Goal: Information Seeking & Learning: Learn about a topic

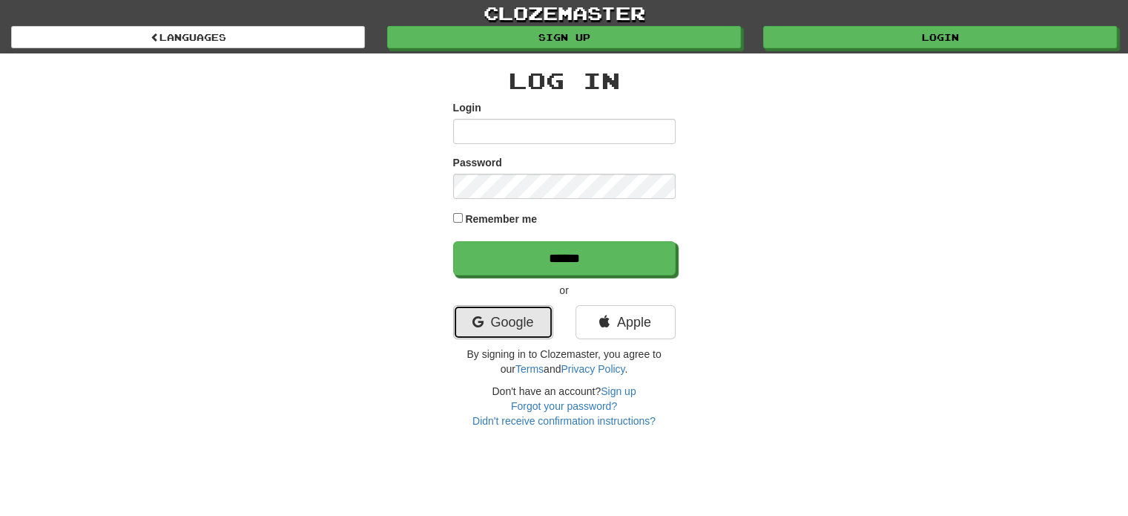
click at [513, 322] on link "Google" at bounding box center [503, 322] width 100 height 34
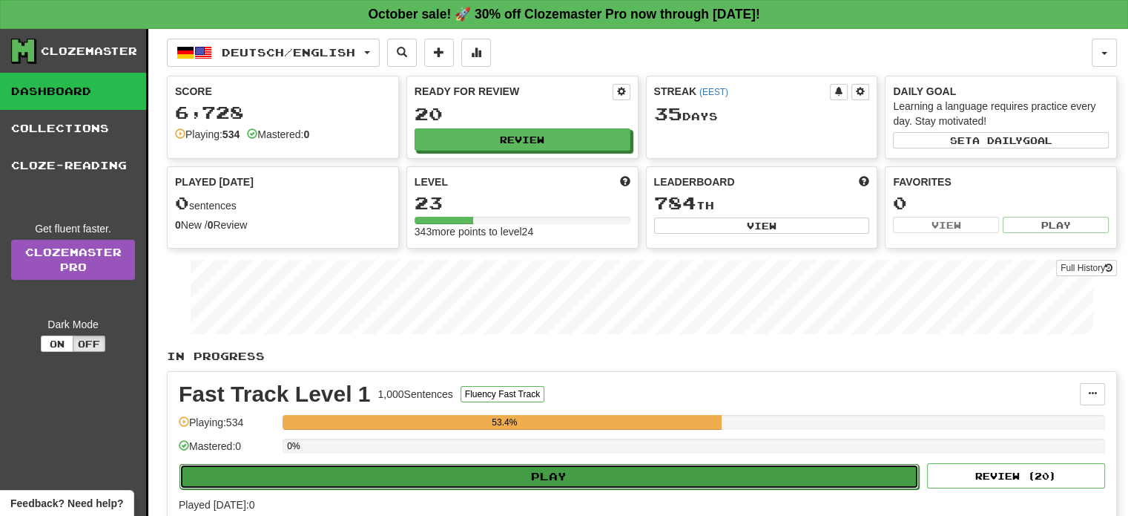
click at [548, 479] on button "Play" at bounding box center [550, 476] width 740 height 25
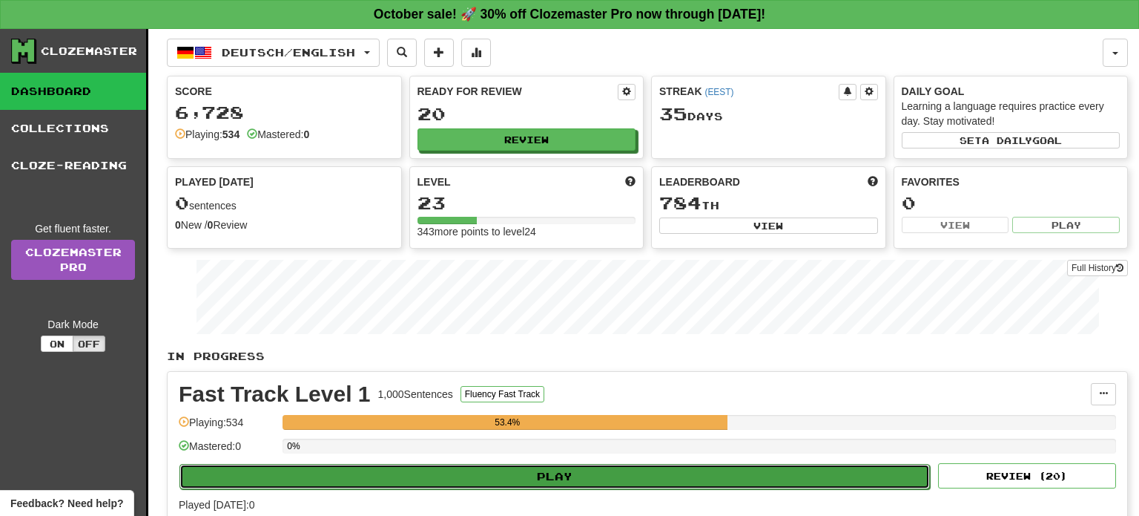
select select "**"
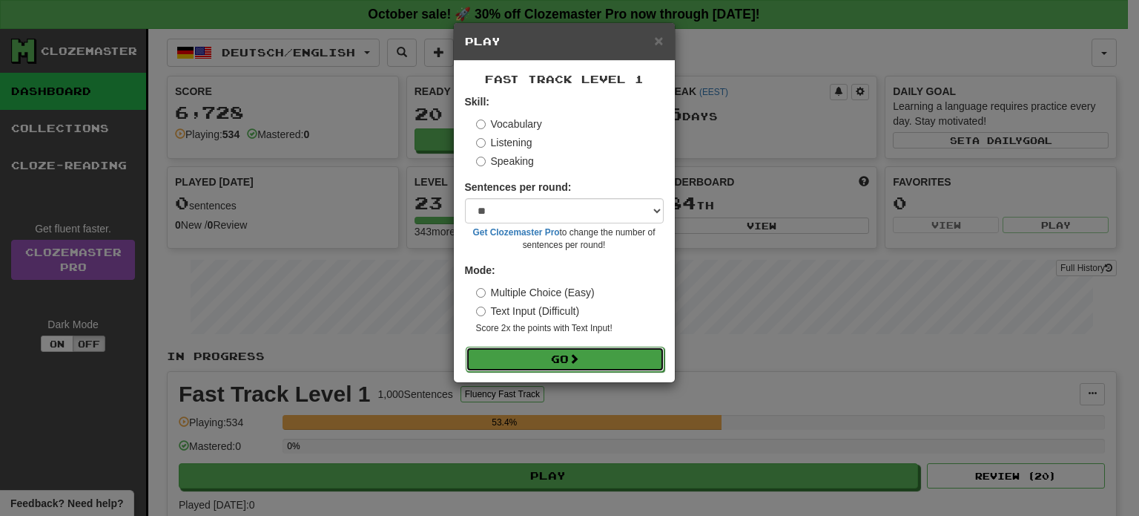
click at [532, 355] on button "Go" at bounding box center [565, 358] width 199 height 25
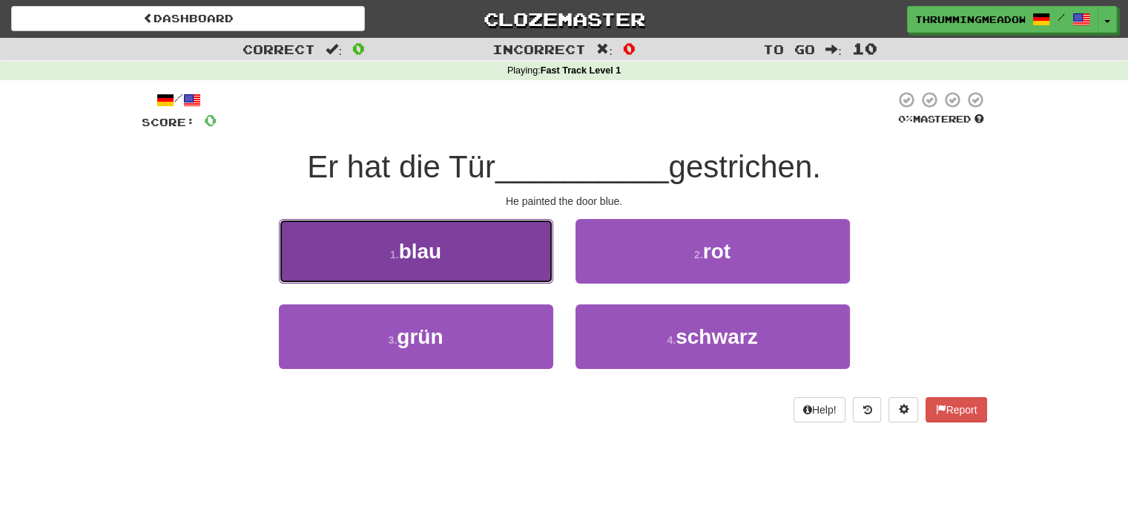
click at [430, 244] on span "blau" at bounding box center [420, 251] width 43 height 23
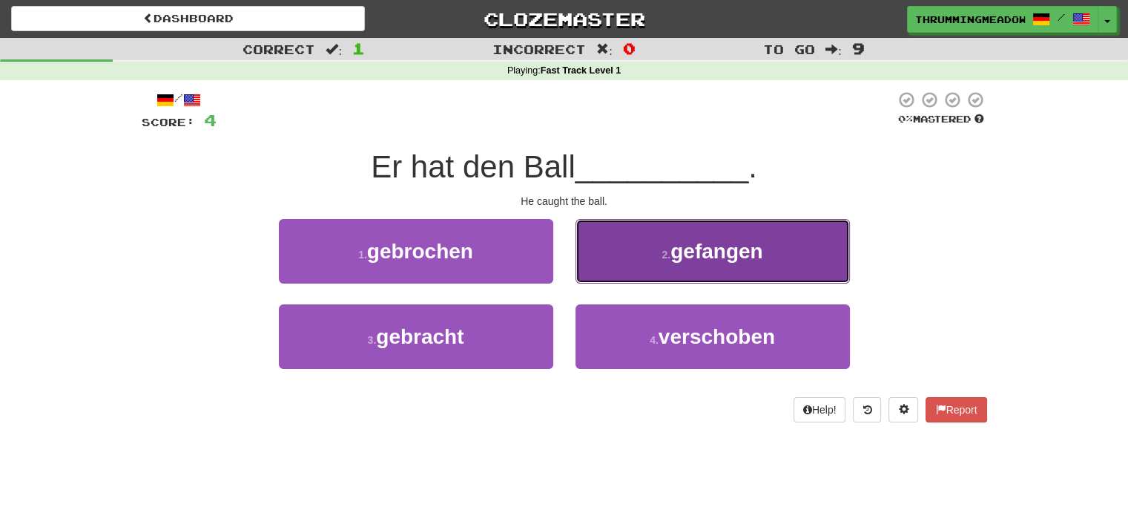
click at [763, 250] on span "gefangen" at bounding box center [717, 251] width 92 height 23
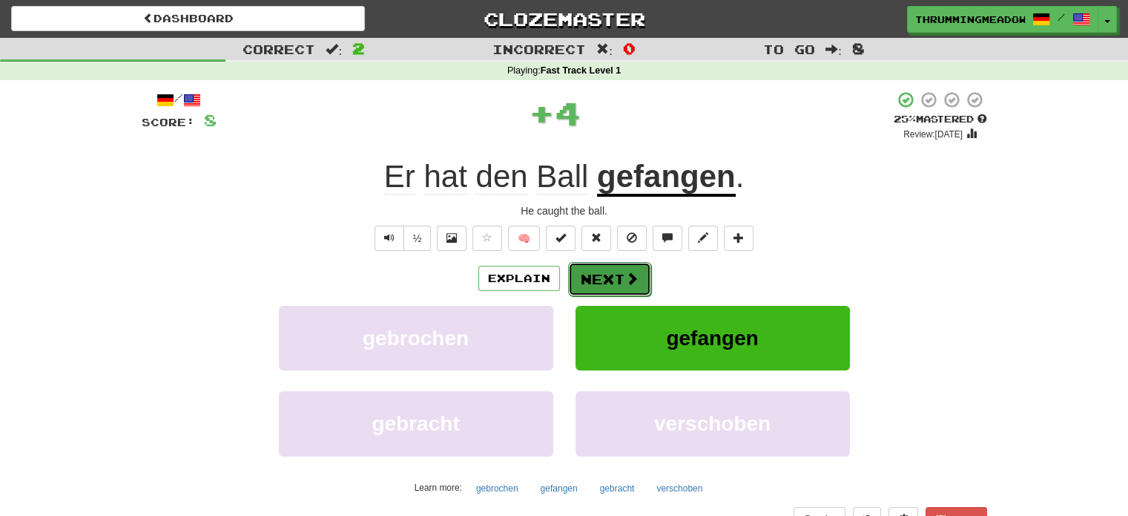
click at [625, 284] on span at bounding box center [631, 278] width 13 height 13
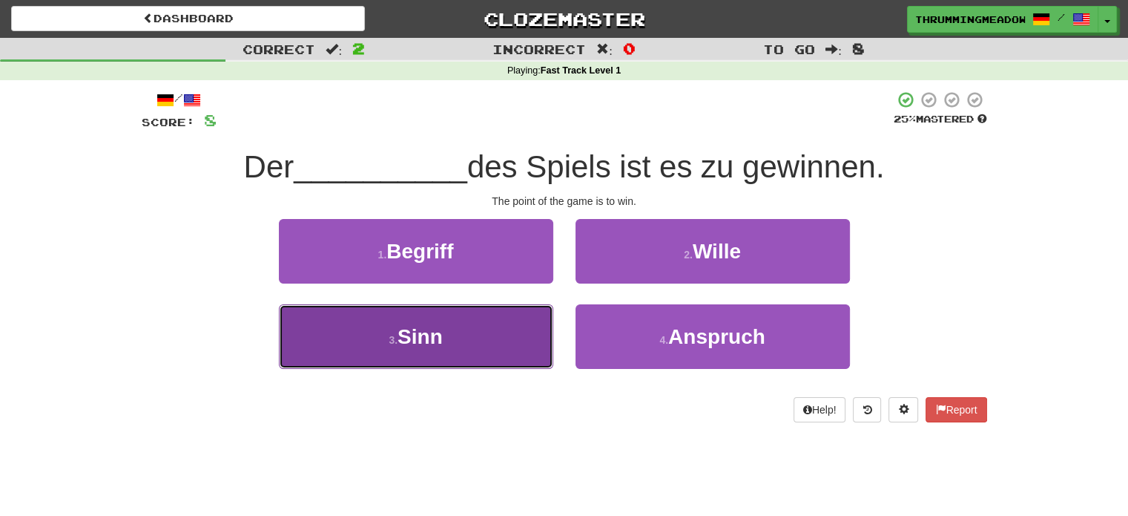
click at [406, 335] on span "Sinn" at bounding box center [420, 336] width 45 height 23
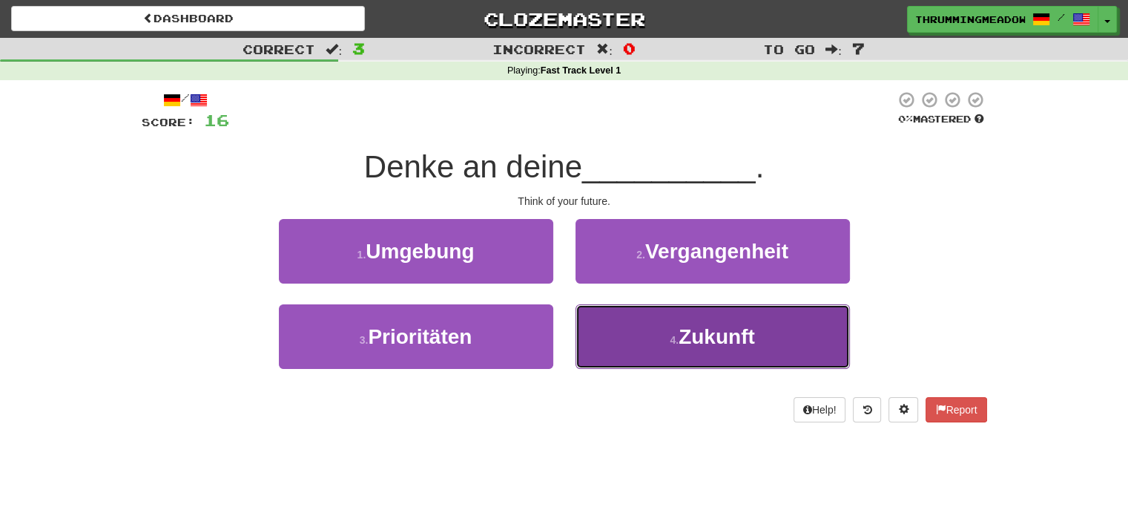
click at [700, 329] on span "Zukunft" at bounding box center [717, 336] width 76 height 23
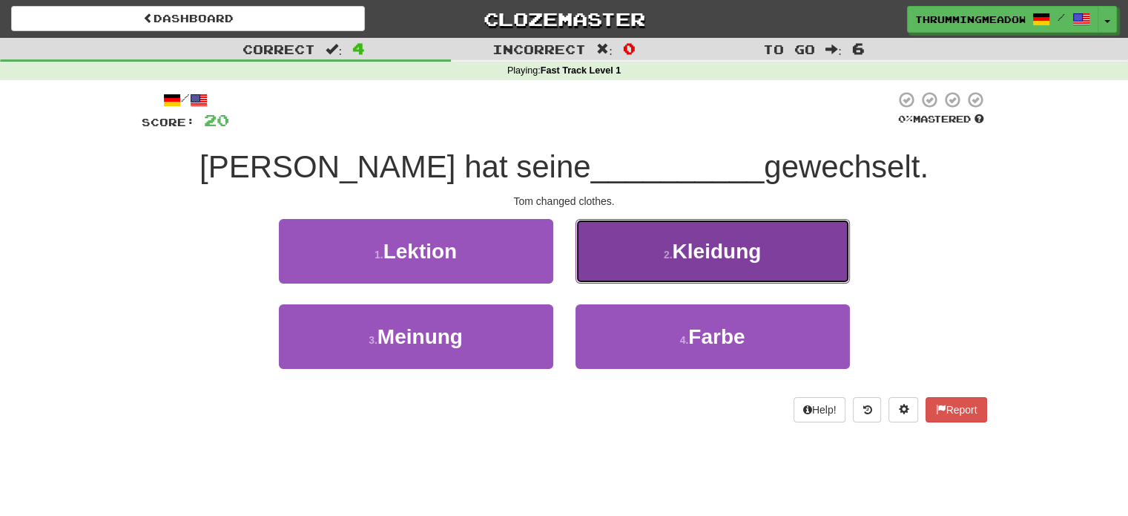
click at [723, 235] on button "2 . Kleidung" at bounding box center [713, 251] width 274 height 65
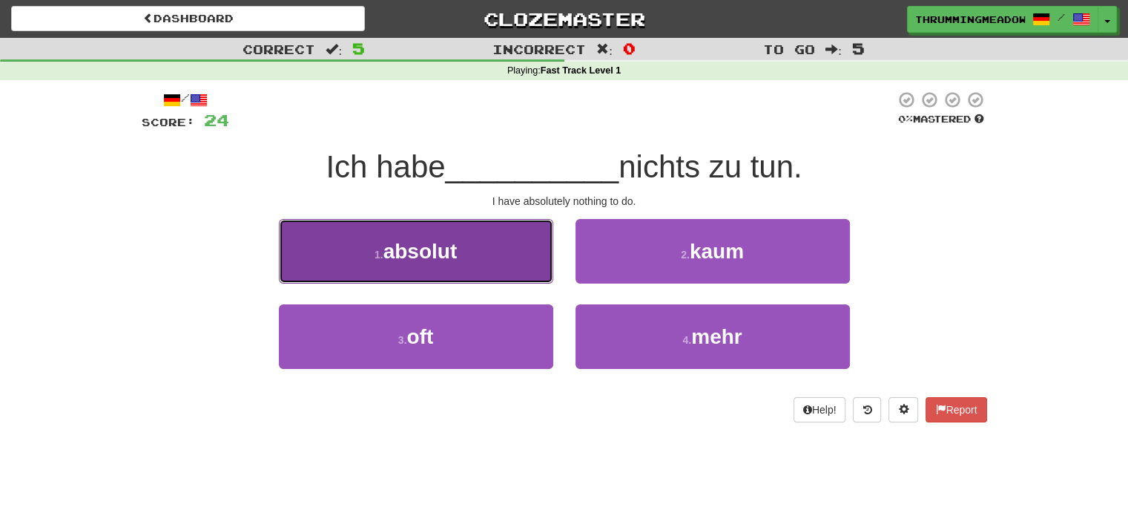
click at [484, 260] on button "1 . absolut" at bounding box center [416, 251] width 274 height 65
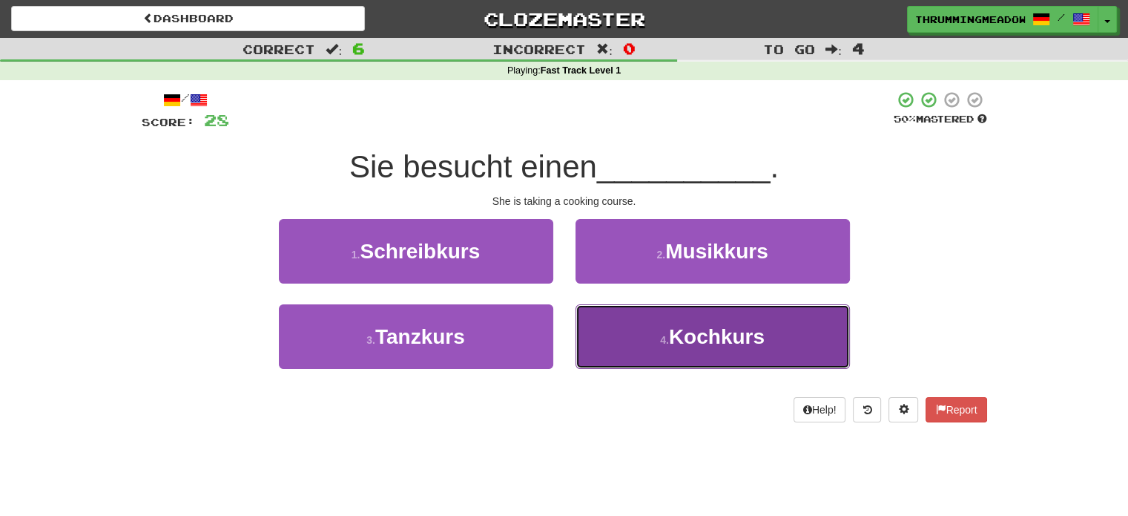
click at [680, 341] on span "Kochkurs" at bounding box center [717, 336] width 96 height 23
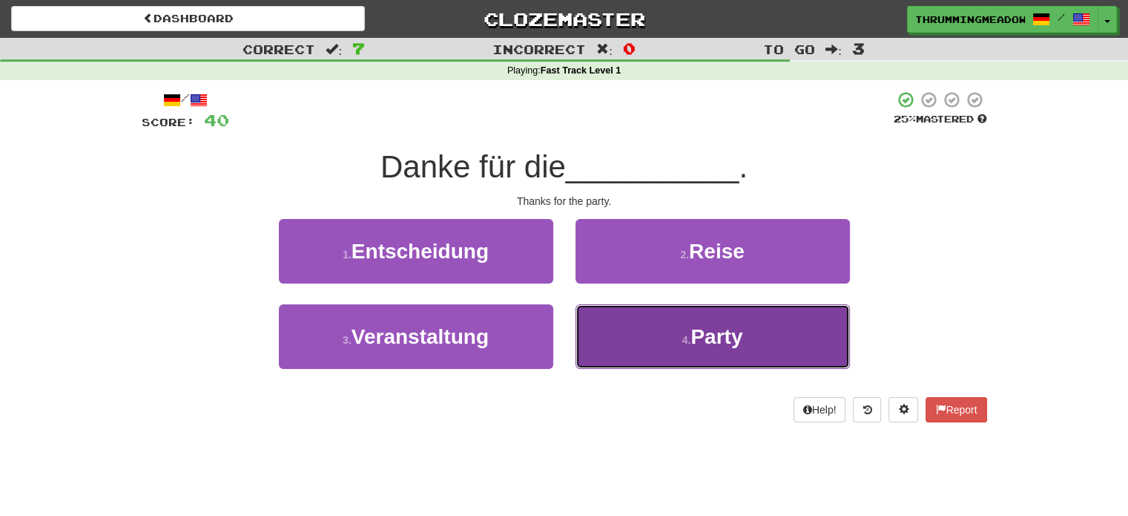
click at [709, 344] on span "Party" at bounding box center [717, 336] width 52 height 23
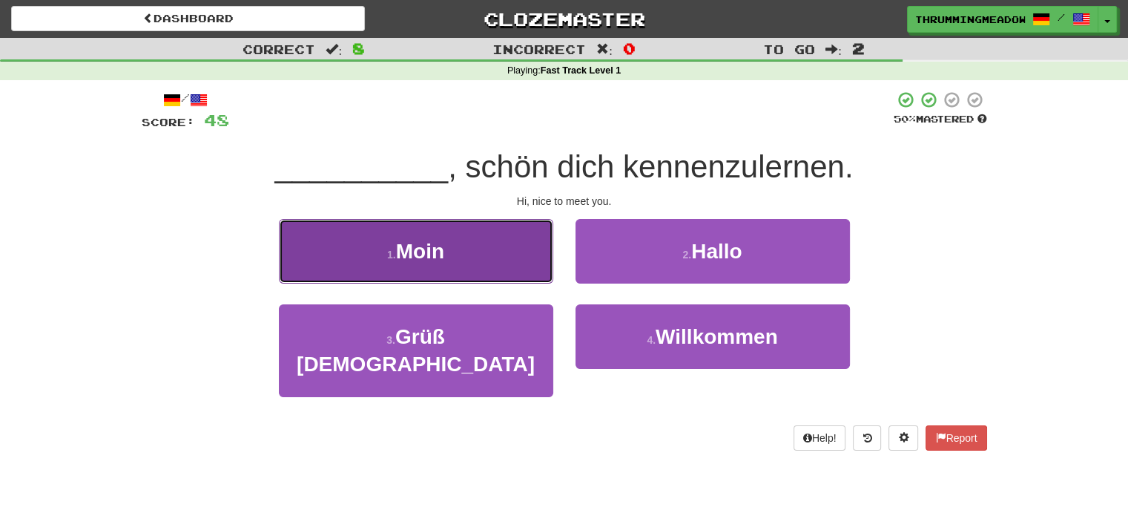
click at [503, 237] on button "1 . Moin" at bounding box center [416, 251] width 274 height 65
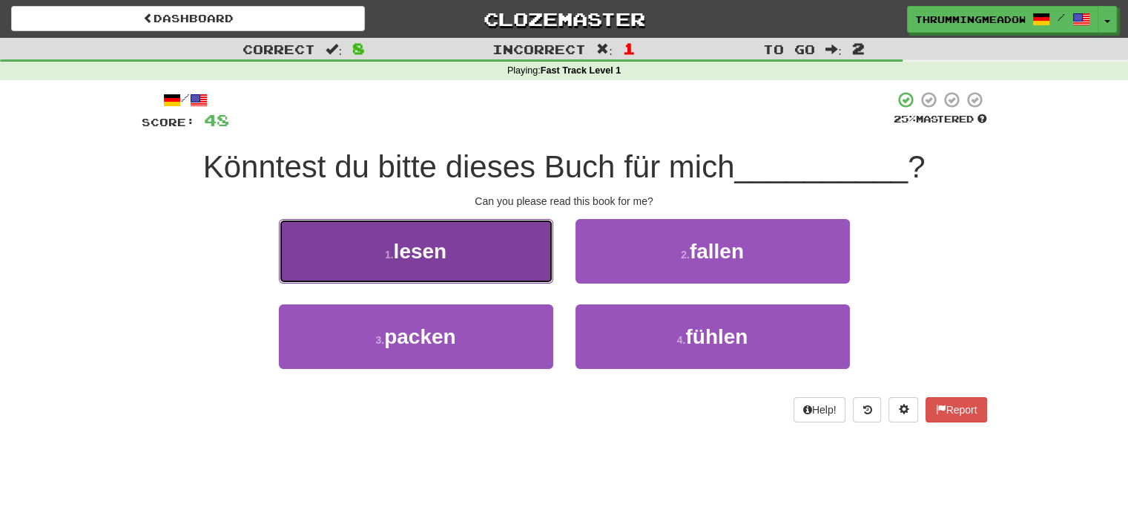
click at [447, 246] on span "lesen" at bounding box center [420, 251] width 53 height 23
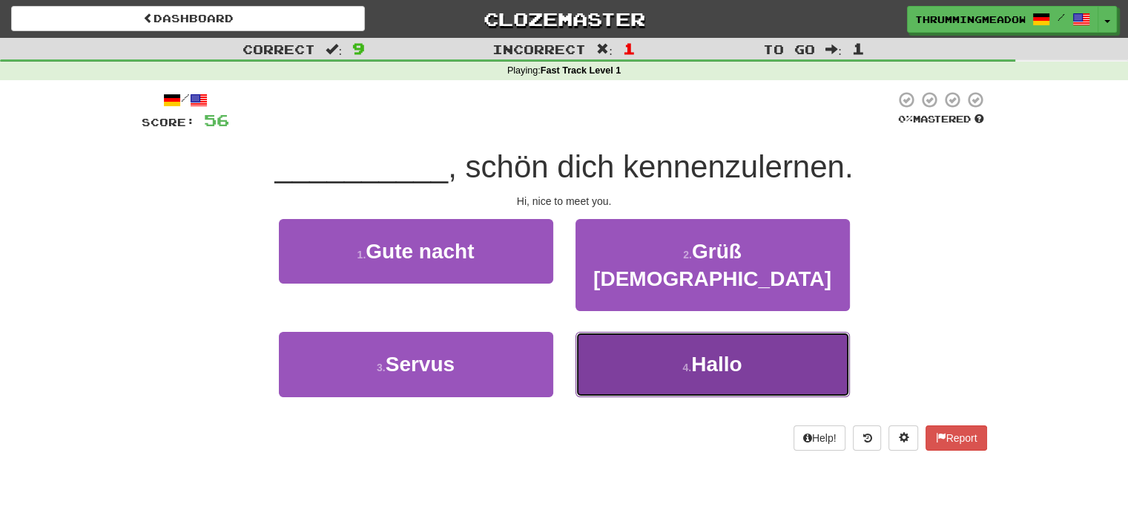
click at [683, 361] on small "4 ." at bounding box center [687, 367] width 9 height 12
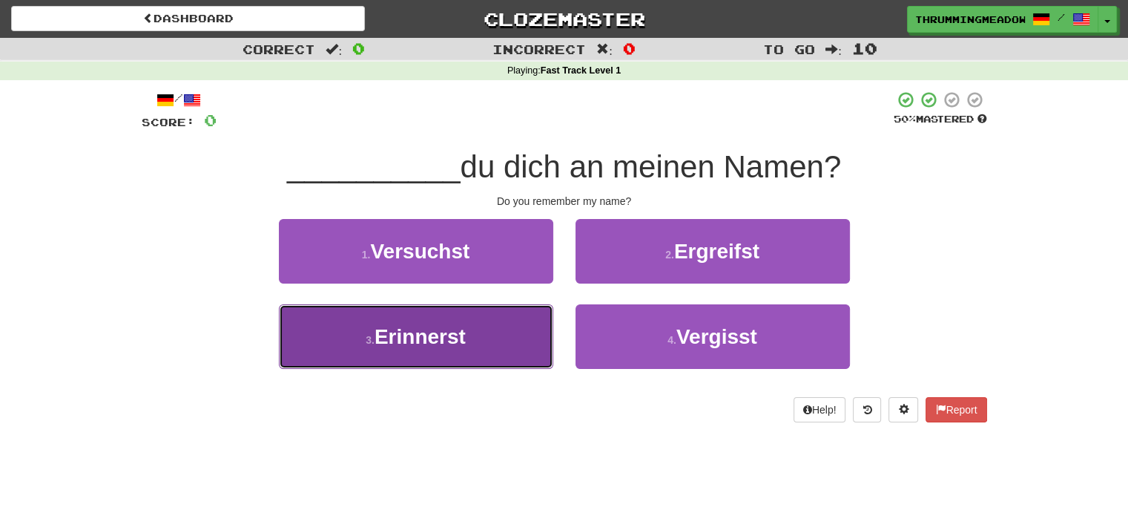
click at [475, 368] on button "3 . Erinnerst" at bounding box center [416, 336] width 274 height 65
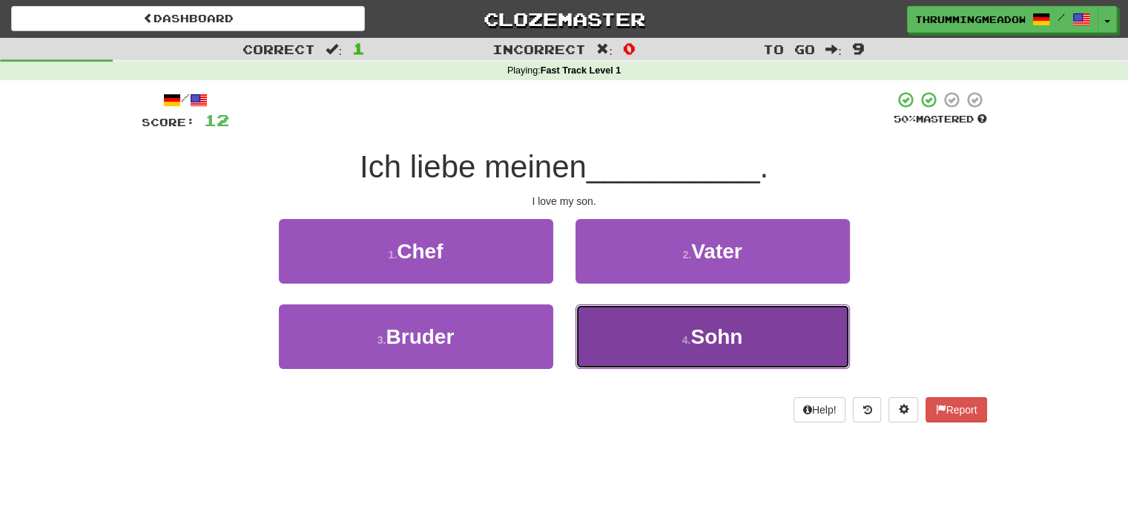
click at [697, 335] on span "Sohn" at bounding box center [717, 336] width 52 height 23
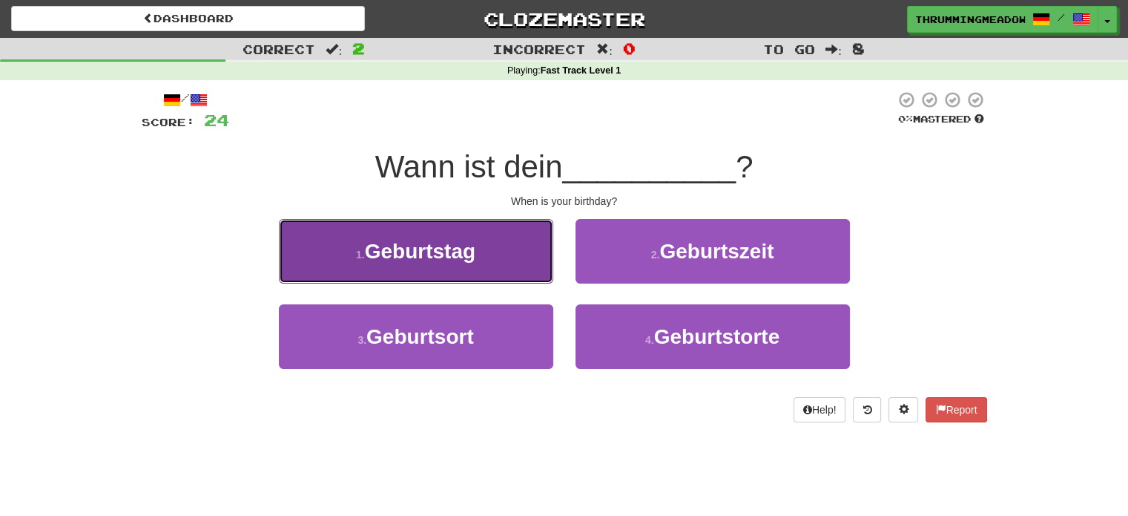
click at [457, 240] on span "Geburtstag" at bounding box center [420, 251] width 111 height 23
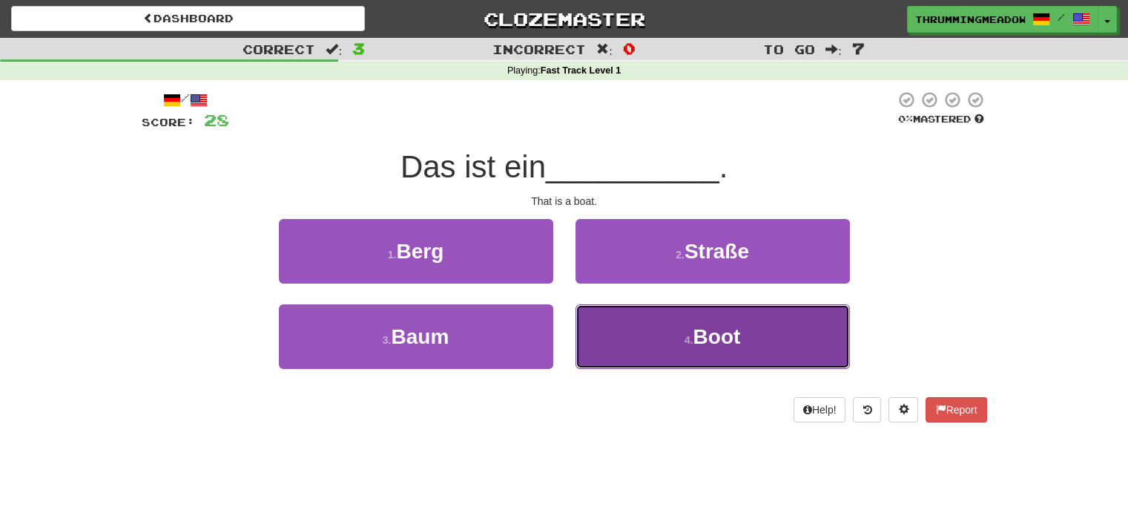
click at [712, 336] on span "Boot" at bounding box center [716, 336] width 47 height 23
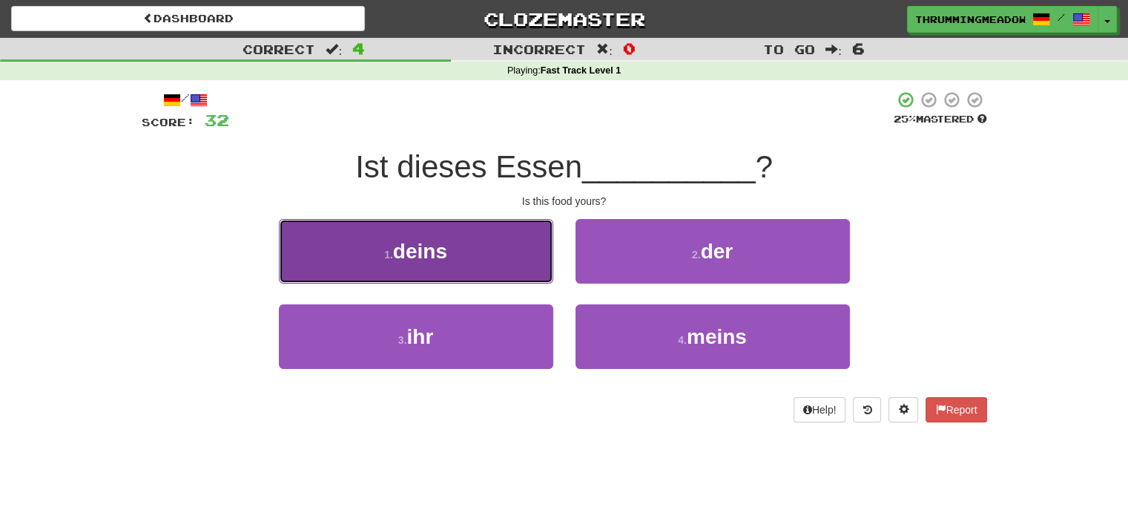
click at [481, 257] on button "1 . deins" at bounding box center [416, 251] width 274 height 65
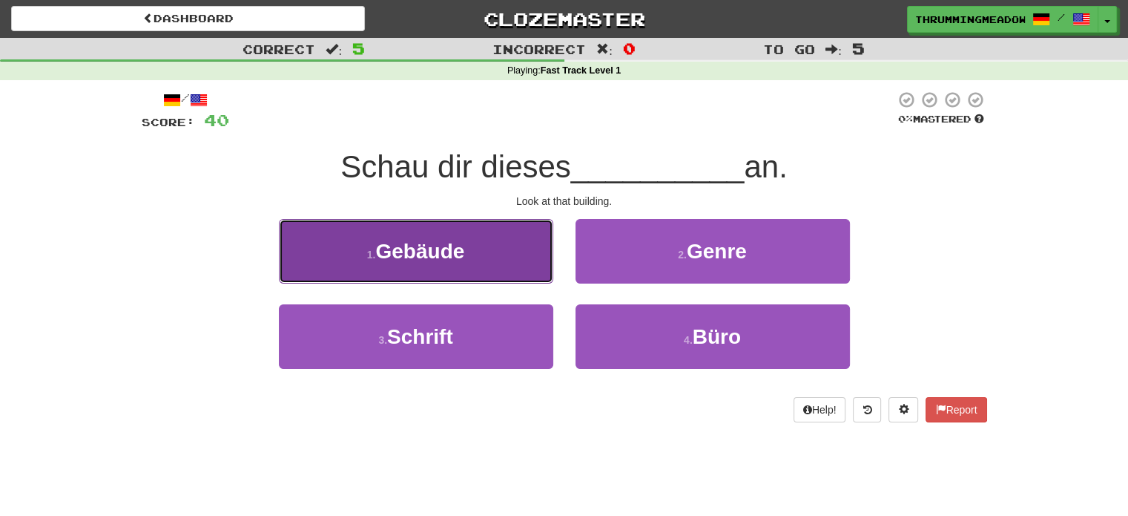
click at [460, 253] on span "Gebäude" at bounding box center [419, 251] width 89 height 23
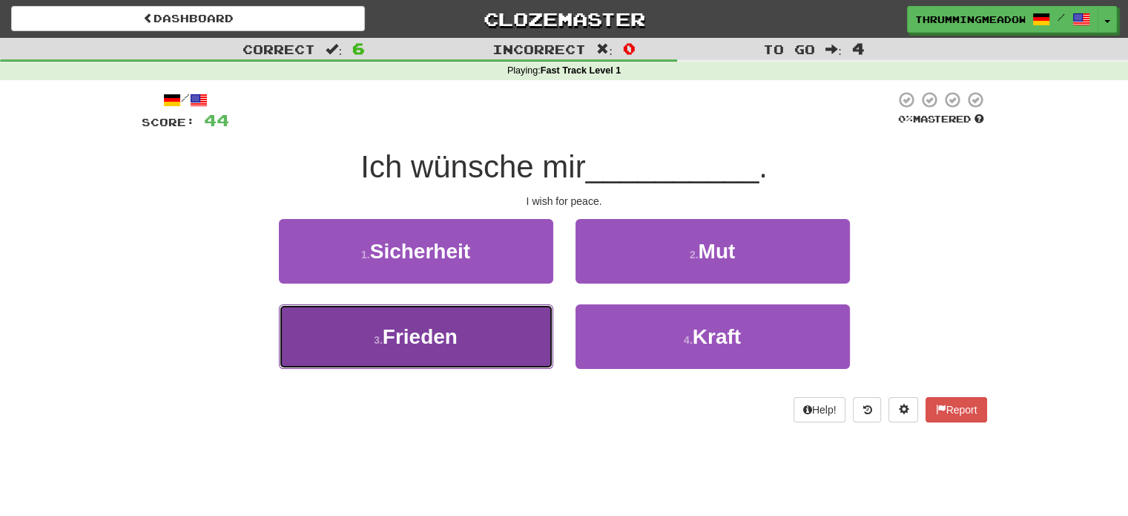
click at [418, 337] on span "Frieden" at bounding box center [420, 336] width 75 height 23
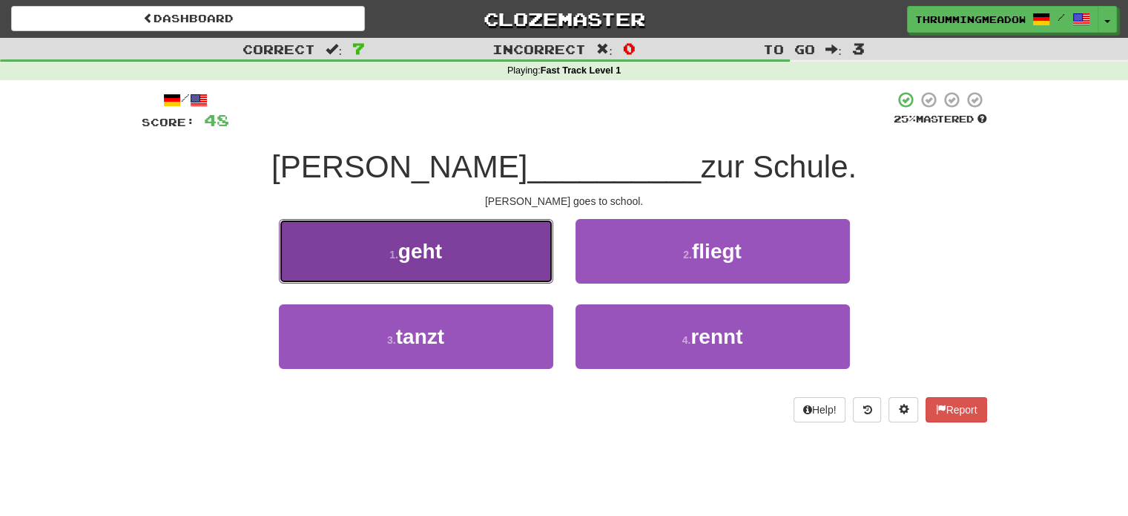
click at [403, 254] on span "geht" at bounding box center [420, 251] width 44 height 23
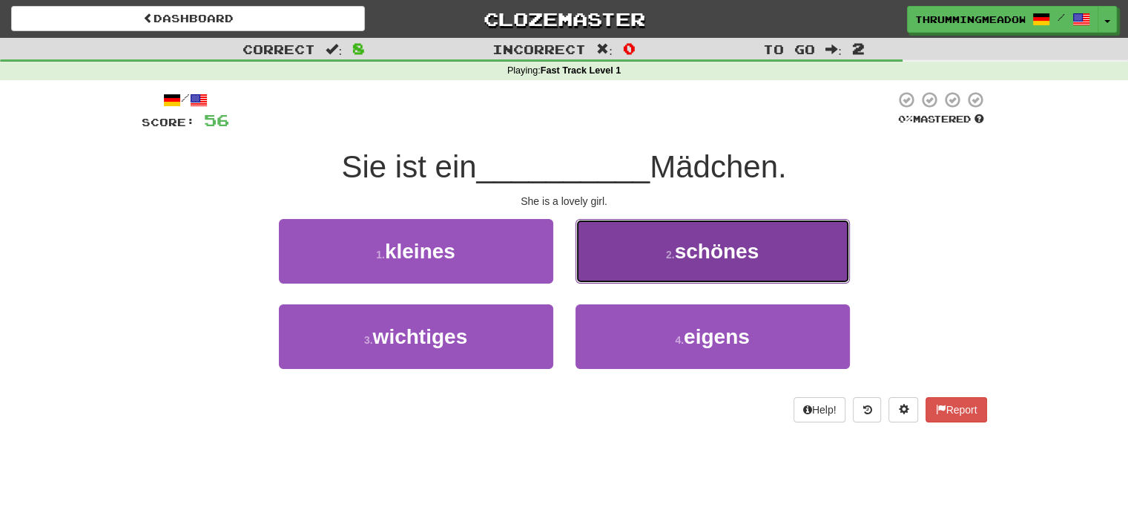
click at [748, 243] on span "schönes" at bounding box center [717, 251] width 85 height 23
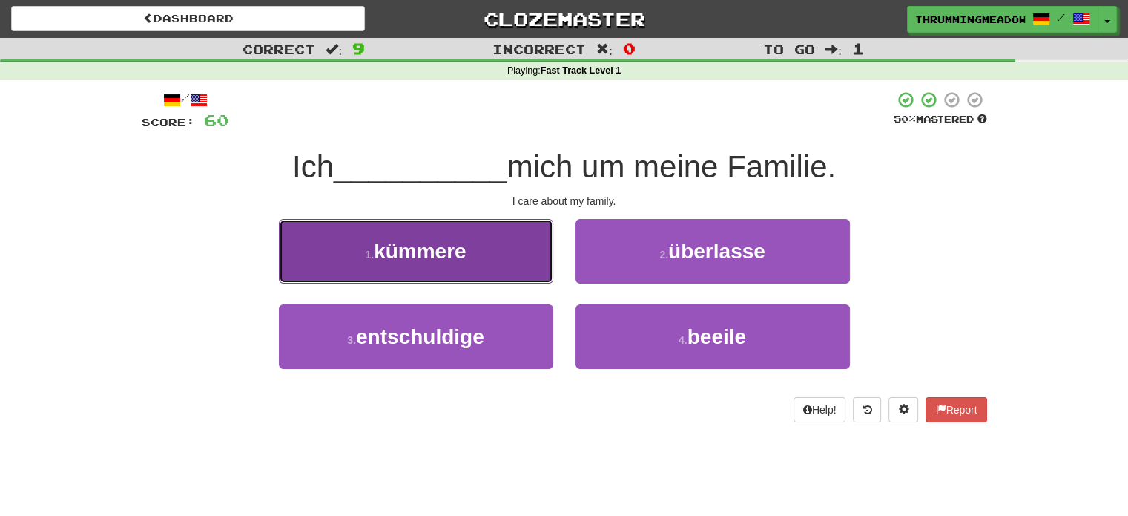
click at [445, 236] on button "1 . kümmere" at bounding box center [416, 251] width 274 height 65
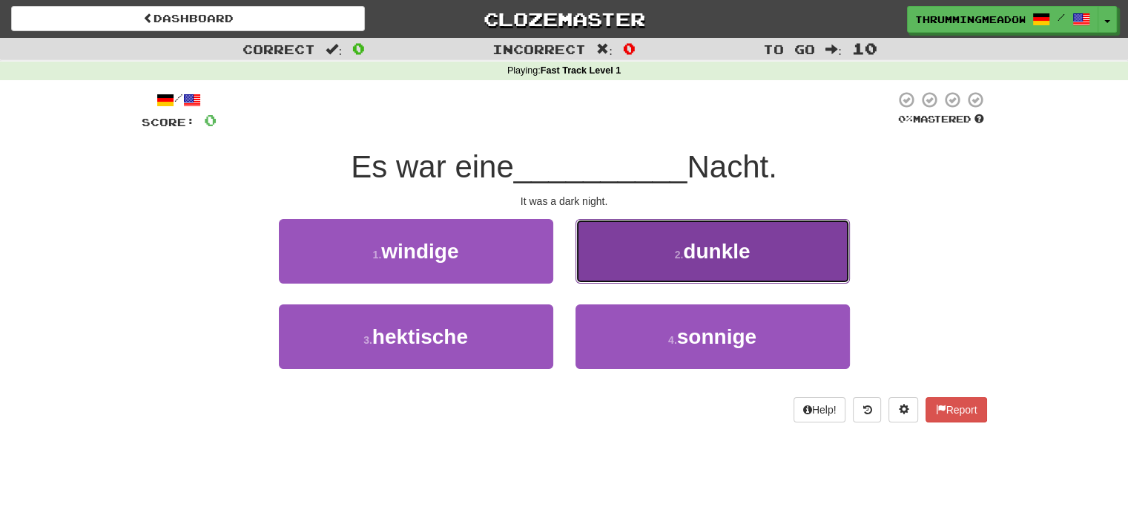
click at [682, 238] on button "2 . dunkle" at bounding box center [713, 251] width 274 height 65
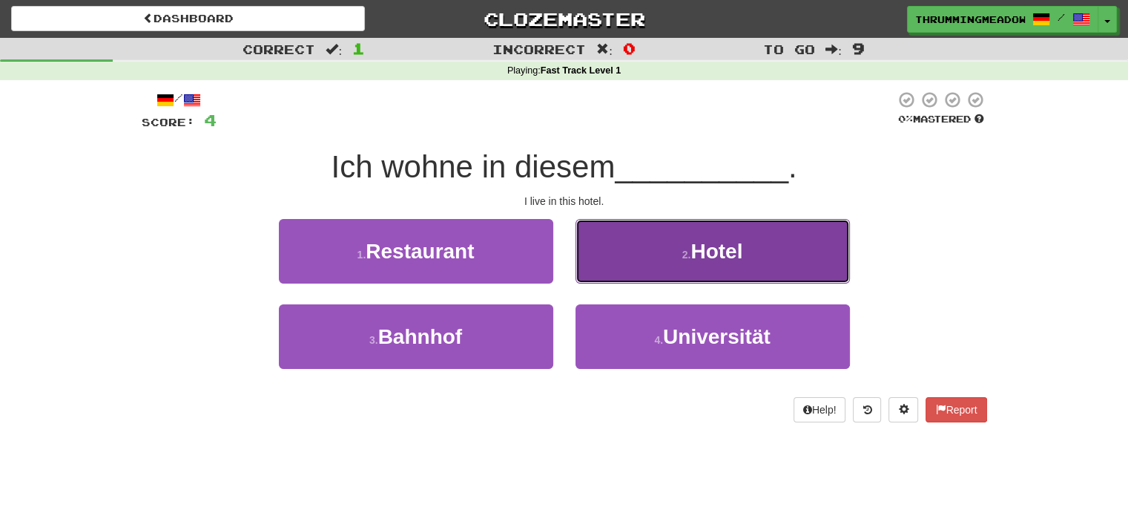
click at [683, 239] on button "2 . Hotel" at bounding box center [713, 251] width 274 height 65
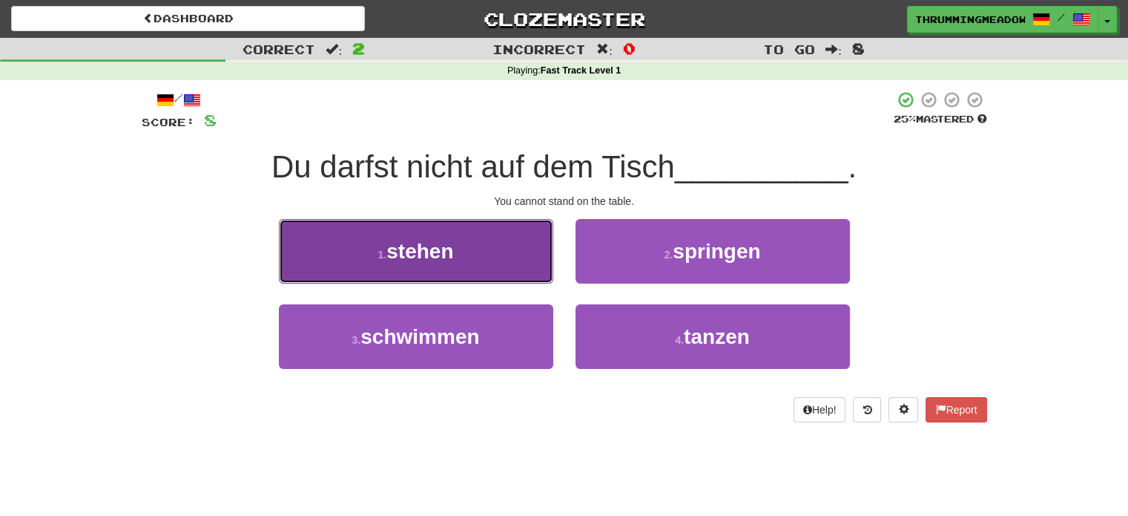
click at [471, 260] on button "1 . stehen" at bounding box center [416, 251] width 274 height 65
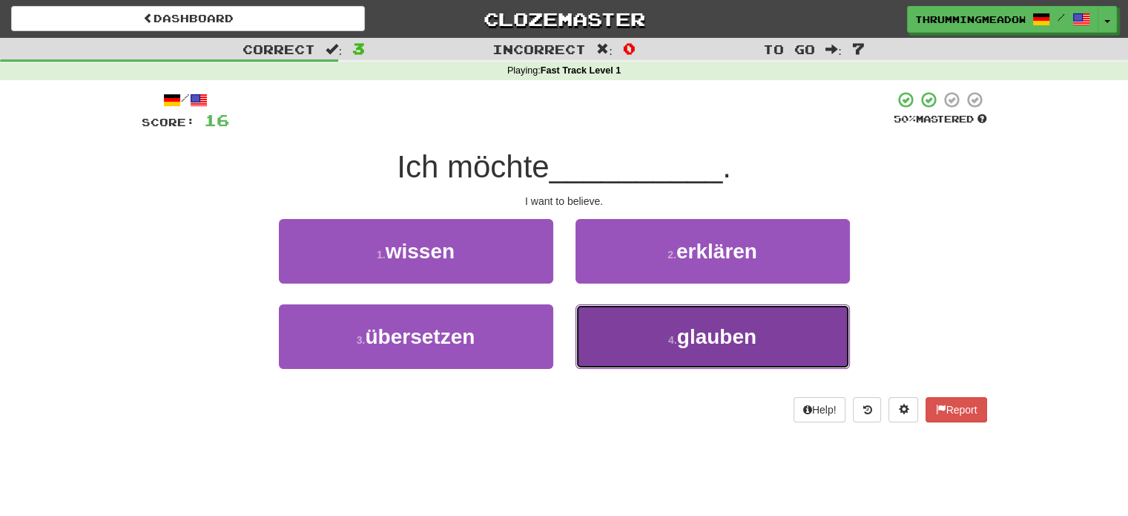
click at [691, 349] on button "4 . glauben" at bounding box center [713, 336] width 274 height 65
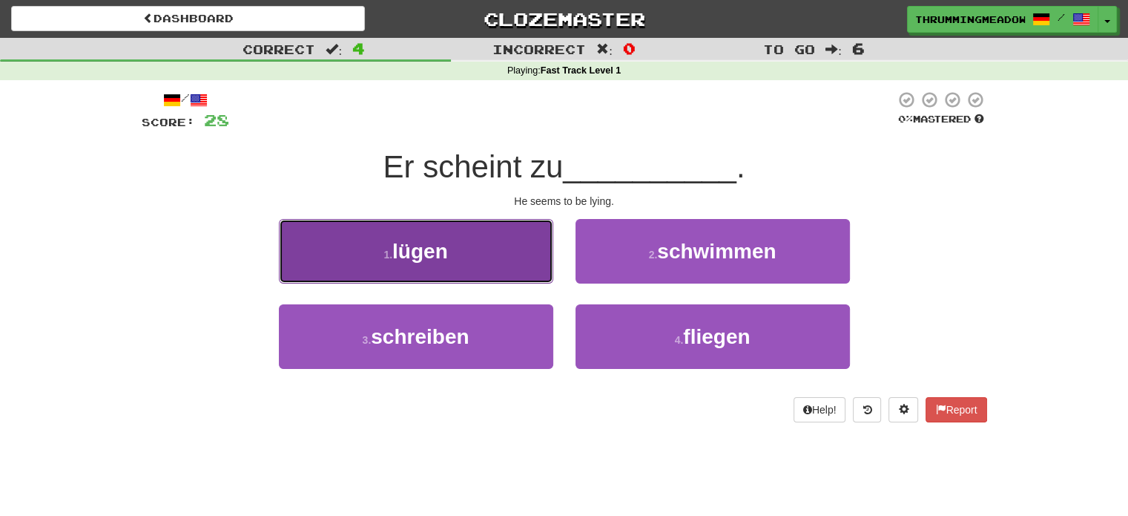
click at [478, 246] on button "1 . lügen" at bounding box center [416, 251] width 274 height 65
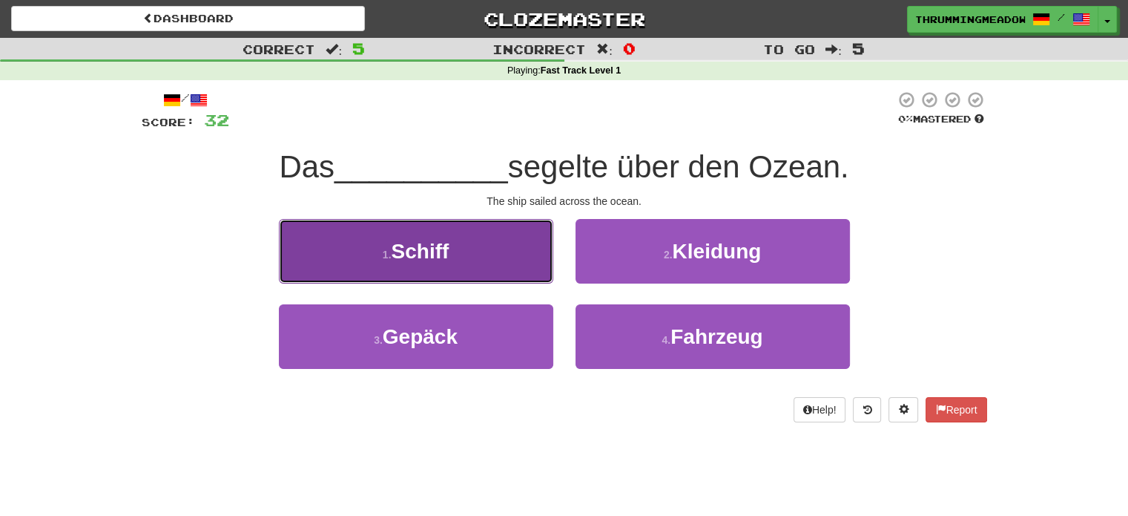
click at [433, 240] on span "Schiff" at bounding box center [420, 251] width 58 height 23
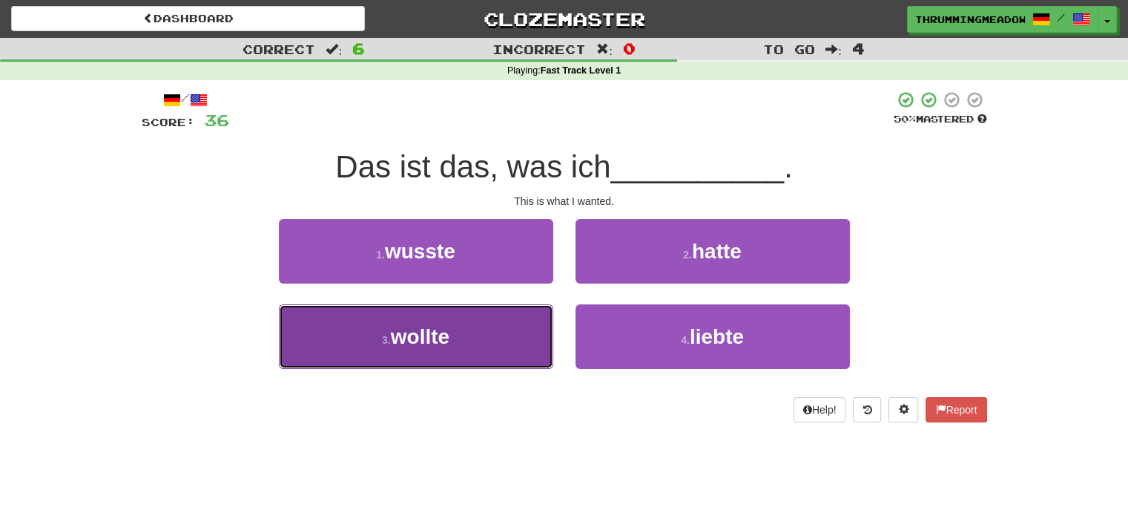
click at [496, 338] on button "3 . wollte" at bounding box center [416, 336] width 274 height 65
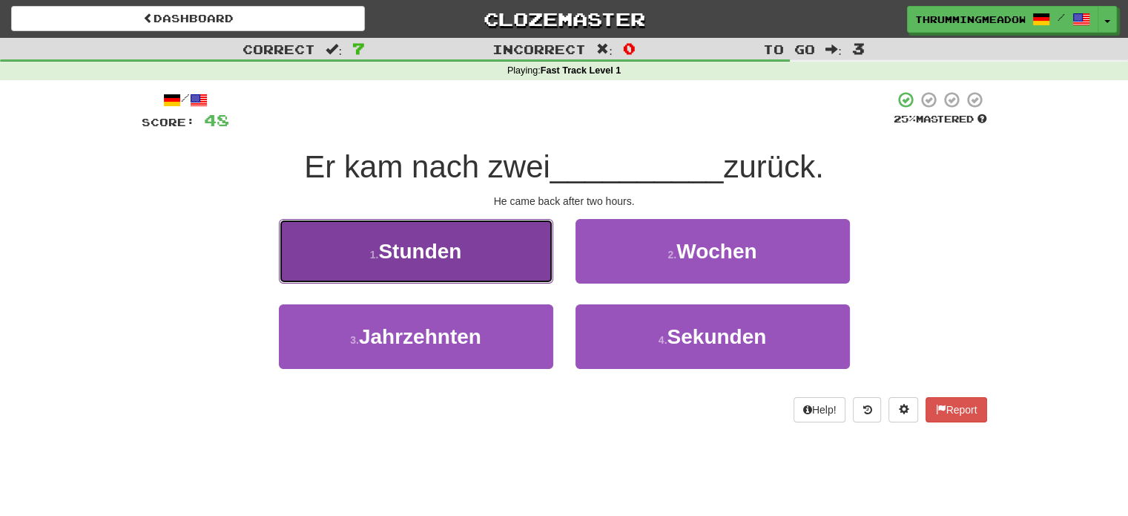
click at [461, 243] on span "Stunden" at bounding box center [419, 251] width 83 height 23
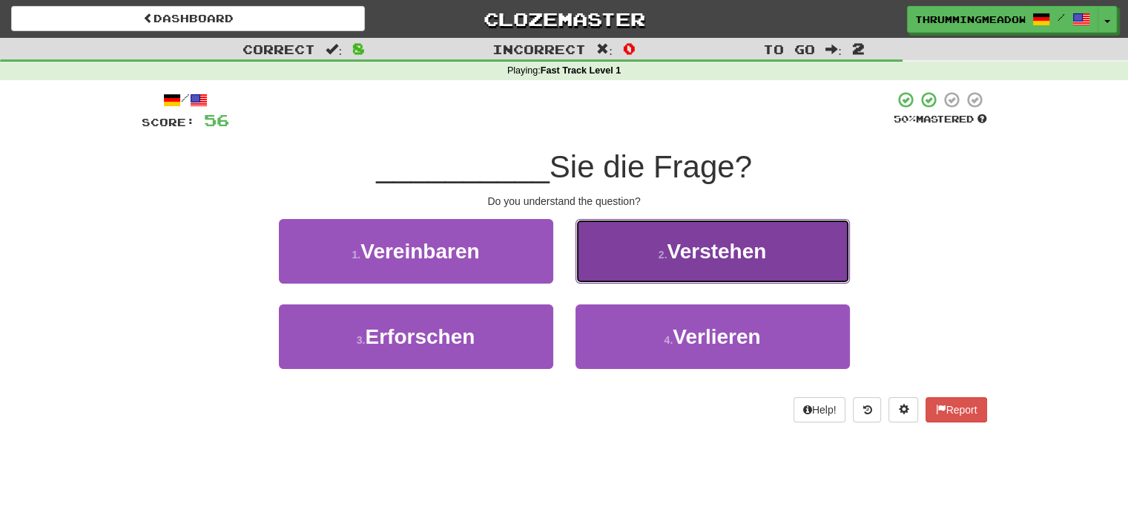
click at [700, 235] on button "2 . Verstehen" at bounding box center [713, 251] width 274 height 65
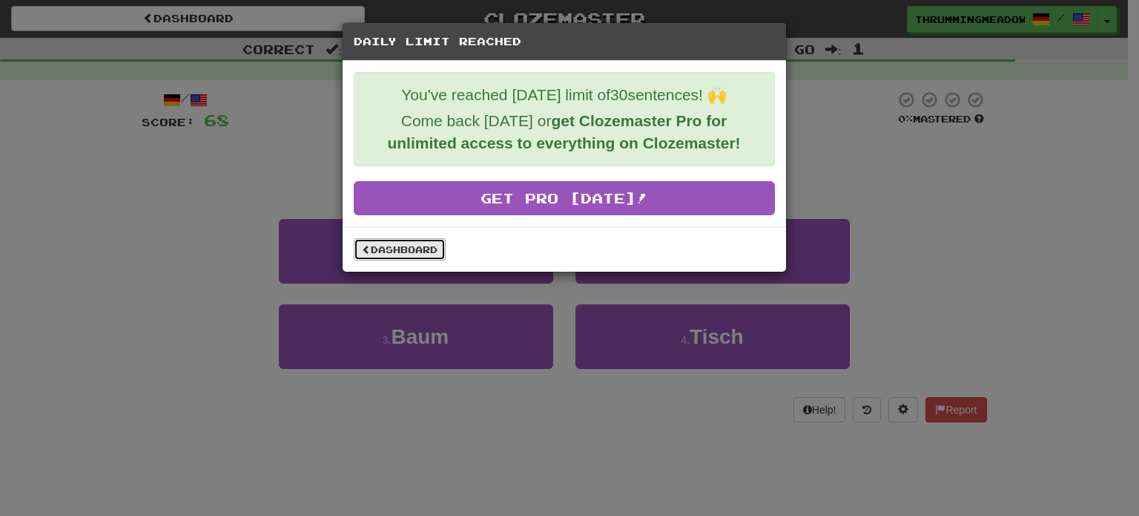
click at [415, 254] on link "Dashboard" at bounding box center [400, 249] width 92 height 22
